Goal: Entertainment & Leisure: Consume media (video, audio)

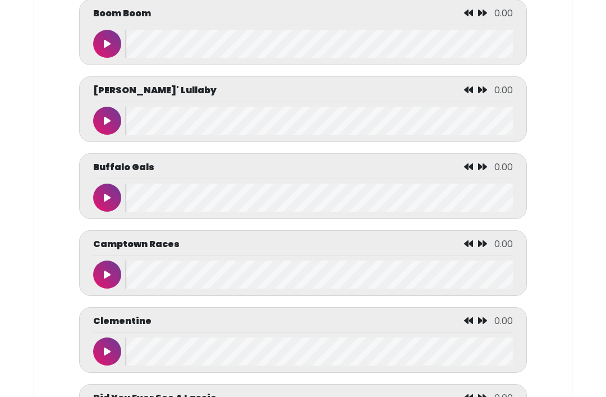
scroll to position [1318, 0]
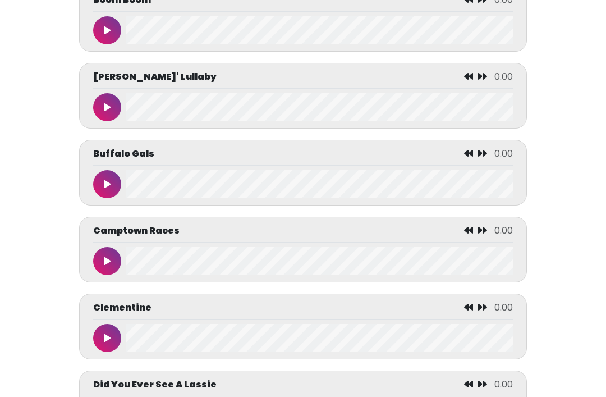
click at [110, 266] on icon at bounding box center [107, 261] width 7 height 9
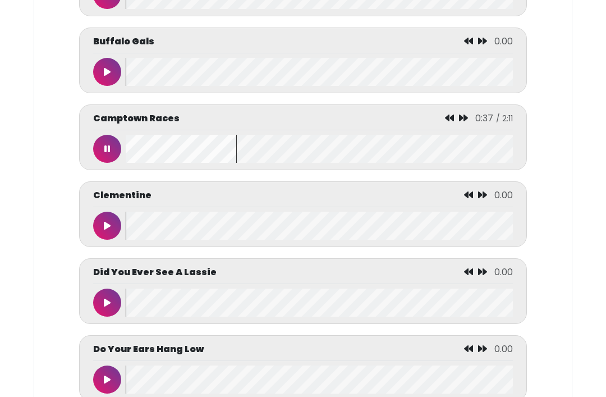
scroll to position [1472, 0]
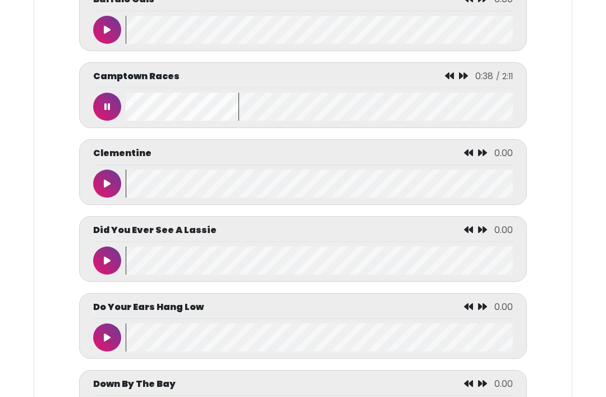
click at [94, 275] on button at bounding box center [107, 261] width 28 height 28
click at [108, 334] on button at bounding box center [107, 337] width 28 height 28
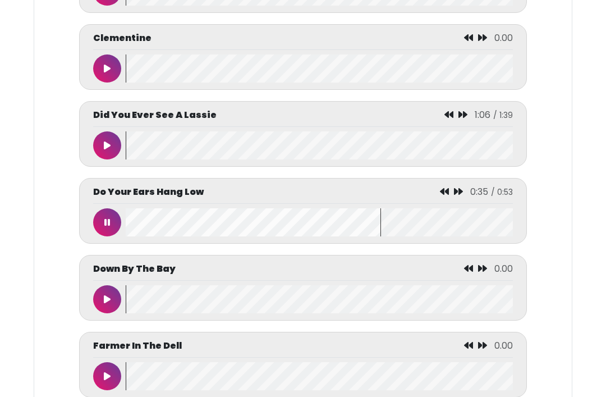
scroll to position [1594, 0]
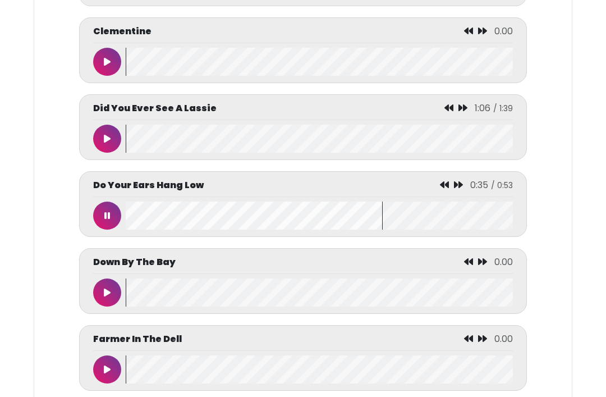
click at [106, 297] on icon at bounding box center [107, 292] width 7 height 9
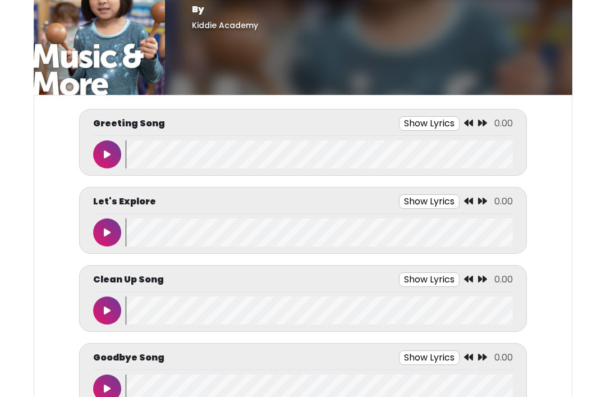
scroll to position [0, 0]
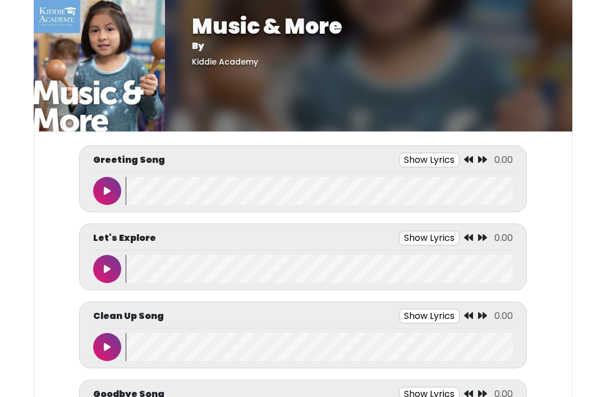
click at [111, 196] on button at bounding box center [107, 191] width 28 height 28
click at [112, 183] on button at bounding box center [107, 191] width 28 height 28
click at [109, 194] on icon at bounding box center [107, 190] width 7 height 9
click at [102, 191] on button at bounding box center [107, 191] width 28 height 28
click at [135, 192] on wave at bounding box center [319, 191] width 387 height 28
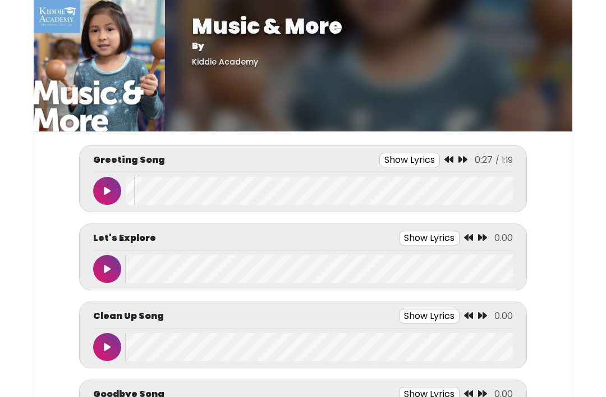
click at [120, 191] on button at bounding box center [107, 191] width 28 height 28
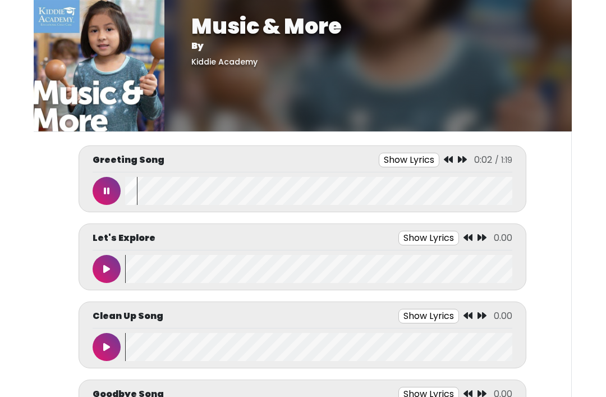
click at [120, 188] on button at bounding box center [107, 191] width 28 height 28
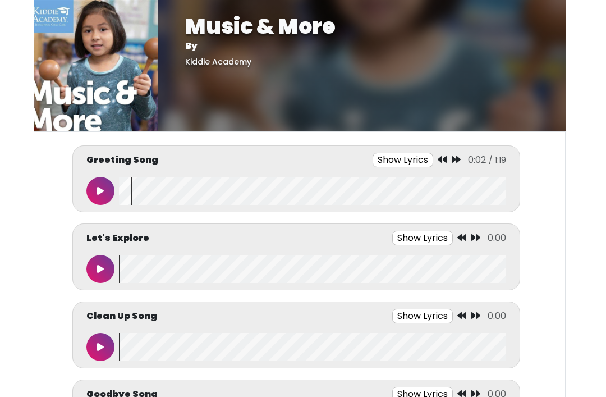
scroll to position [0, 7]
click at [113, 190] on button at bounding box center [100, 191] width 28 height 28
click at [122, 189] on wave at bounding box center [312, 191] width 387 height 28
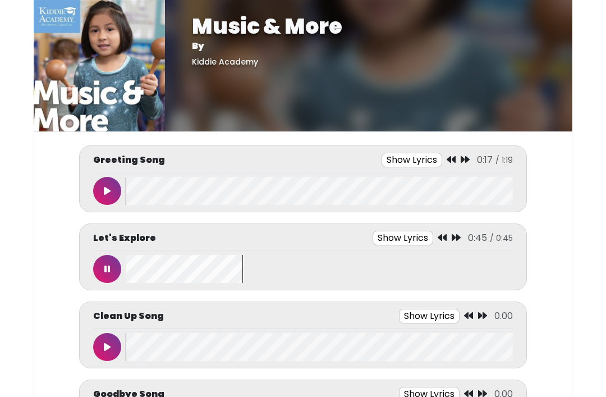
click at [107, 193] on icon at bounding box center [107, 190] width 7 height 9
click at [108, 194] on icon at bounding box center [107, 190] width 7 height 9
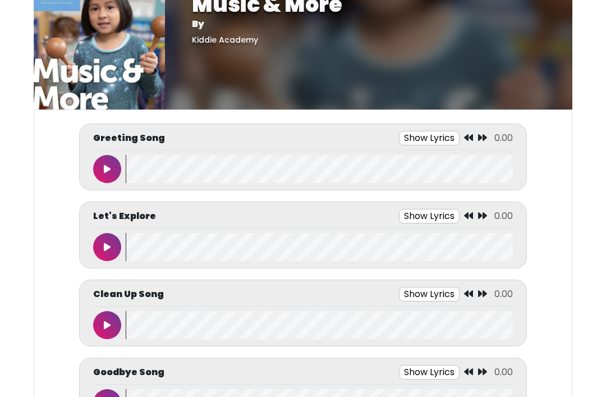
click at [109, 246] on icon at bounding box center [107, 247] width 7 height 9
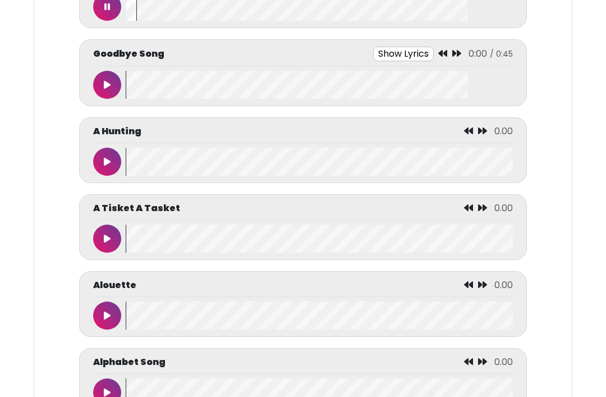
scroll to position [337, 0]
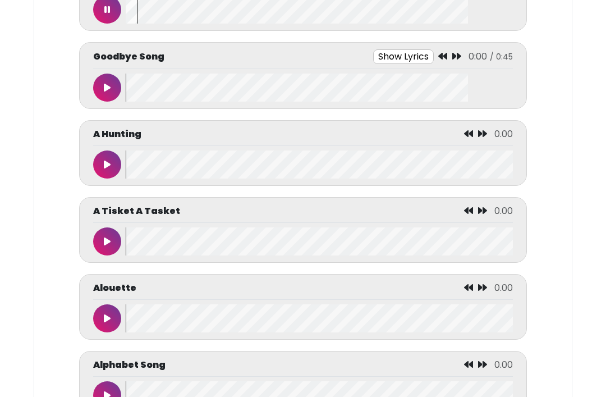
click at [109, 170] on button at bounding box center [107, 164] width 28 height 28
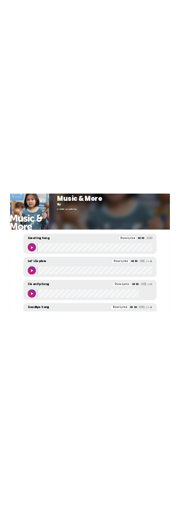
scroll to position [0, 0]
